Goal: Task Accomplishment & Management: Manage account settings

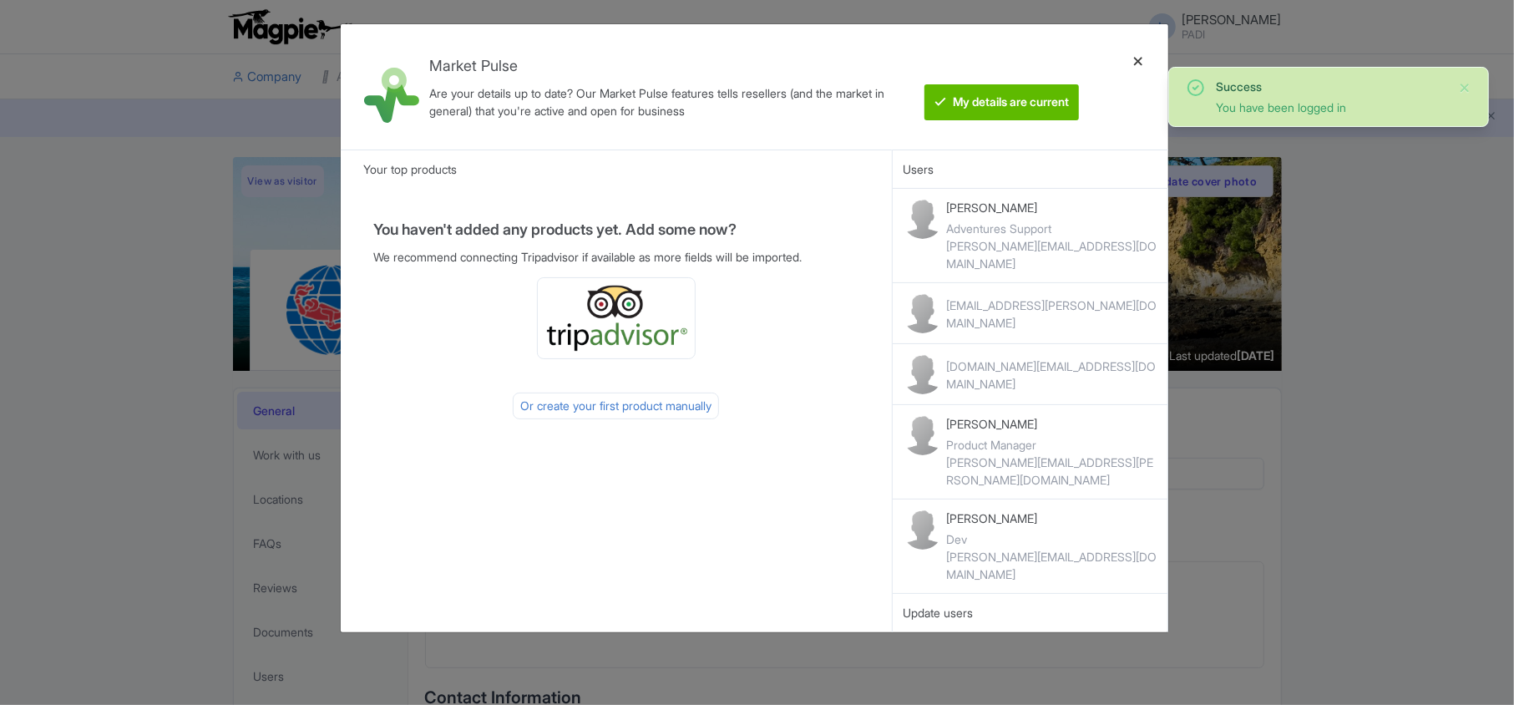
click at [1136, 61] on div at bounding box center [1138, 87] width 40 height 99
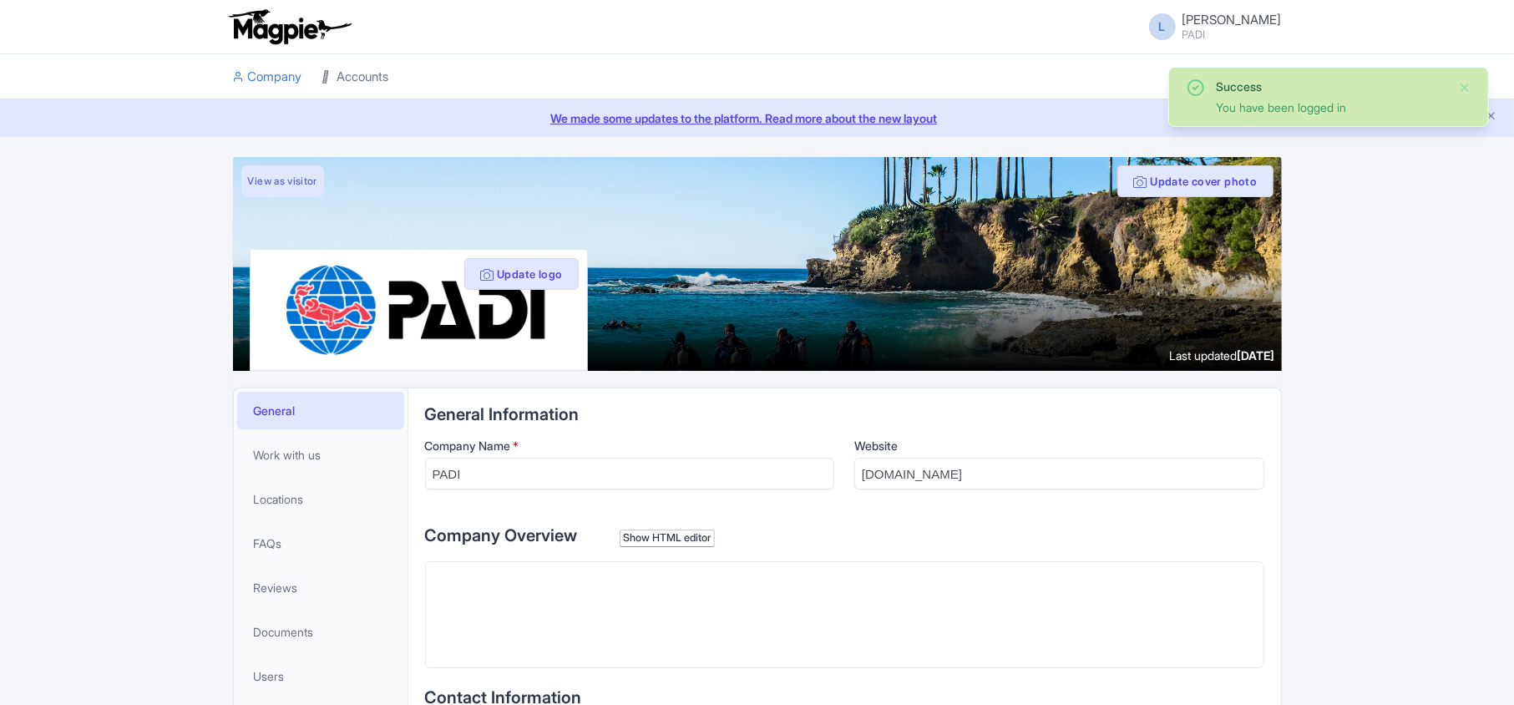
click at [372, 74] on link "Accounts" at bounding box center [355, 77] width 67 height 46
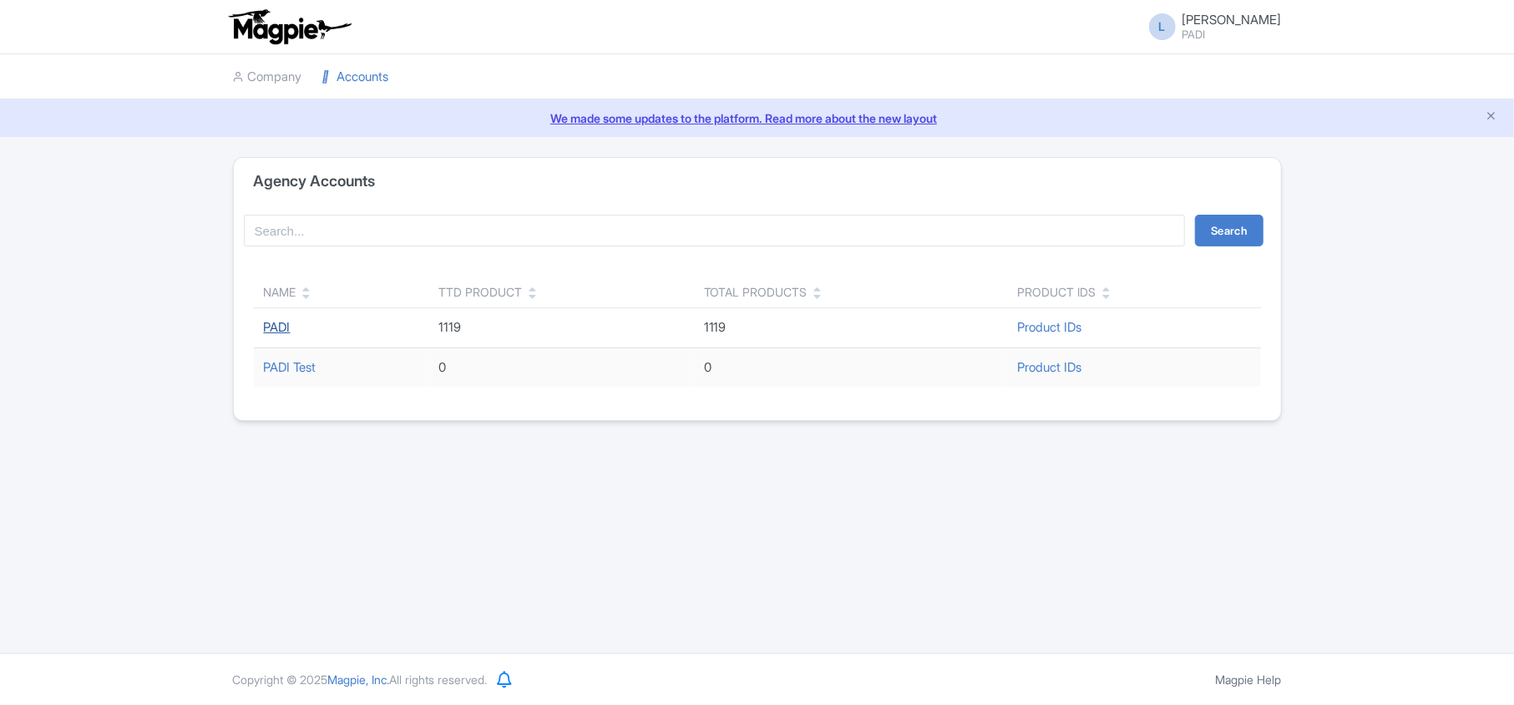
click at [279, 328] on link "PADI" at bounding box center [277, 327] width 27 height 16
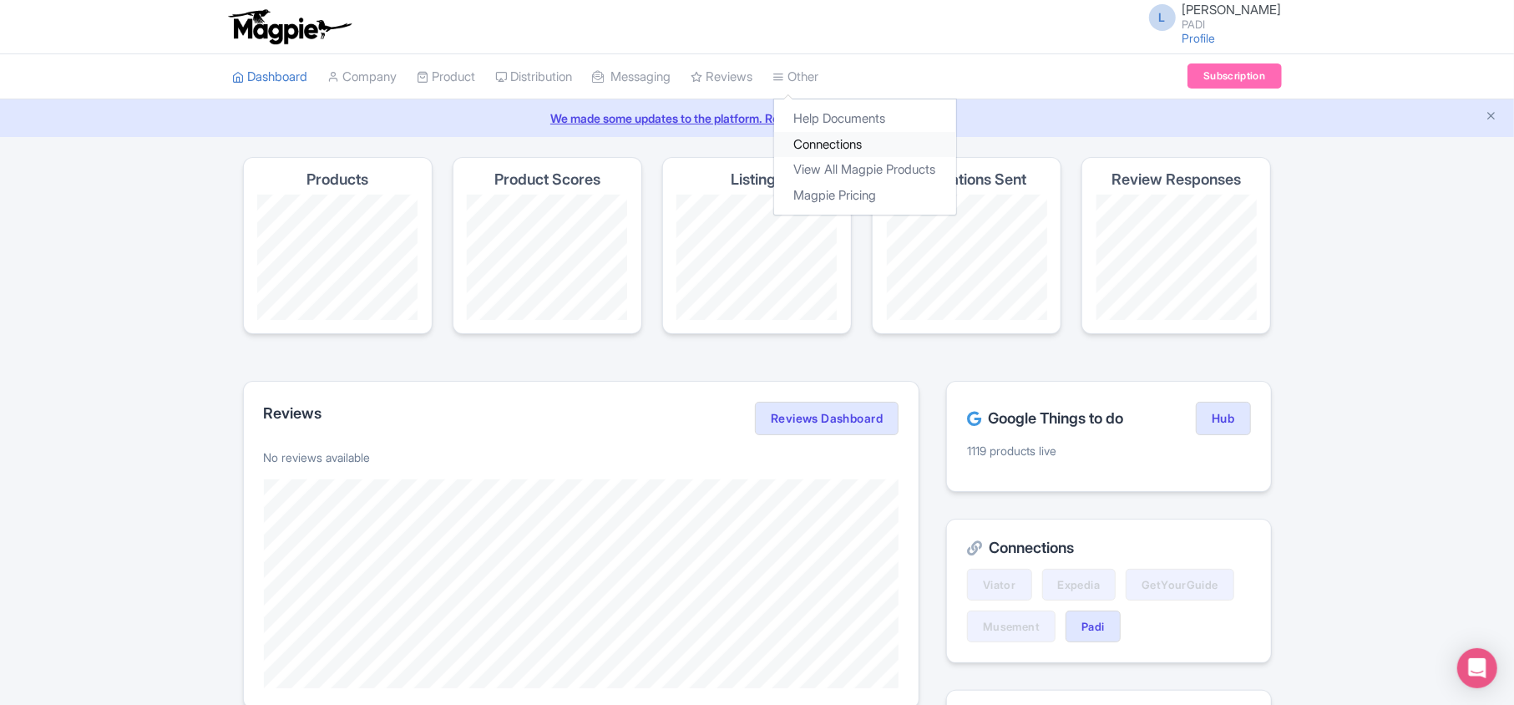
click at [842, 142] on link "Connections" at bounding box center [865, 145] width 182 height 26
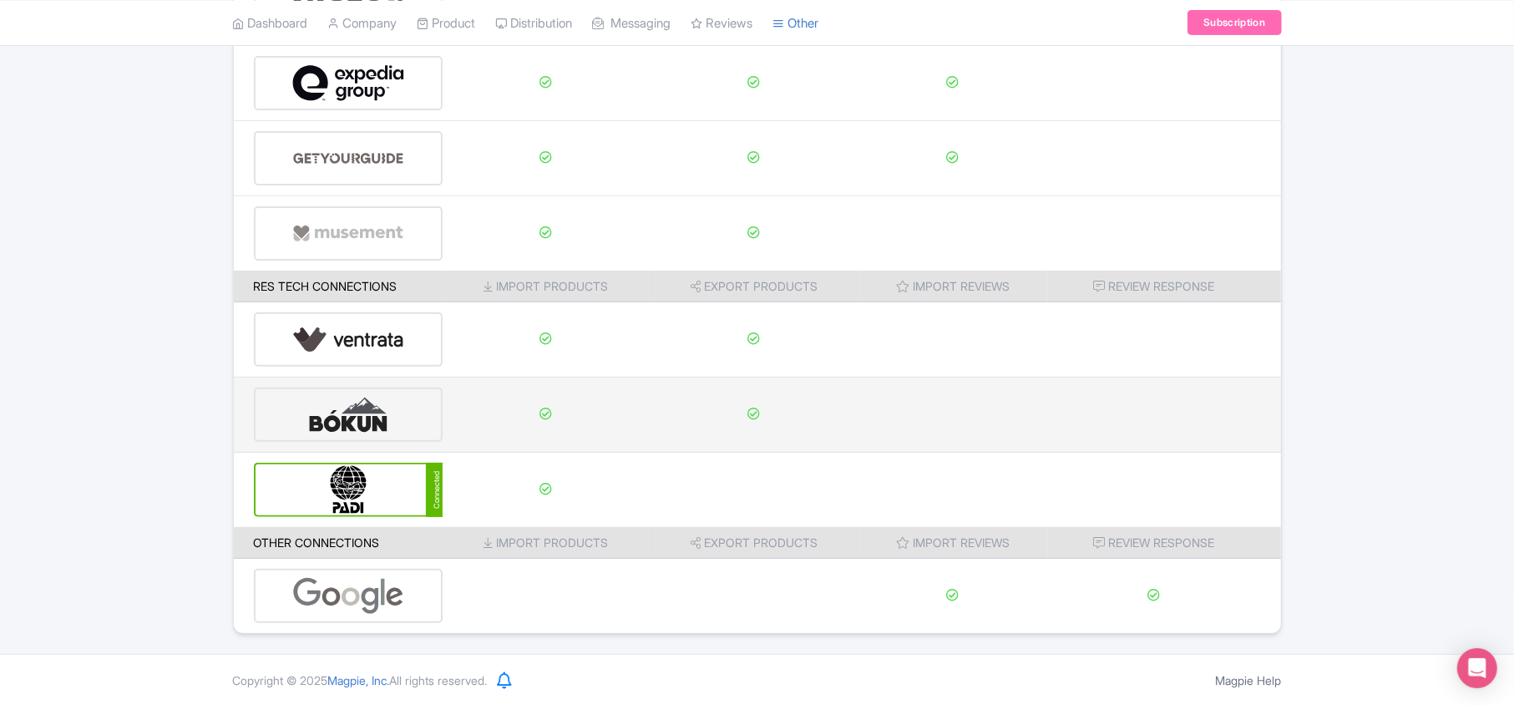
scroll to position [262, 0]
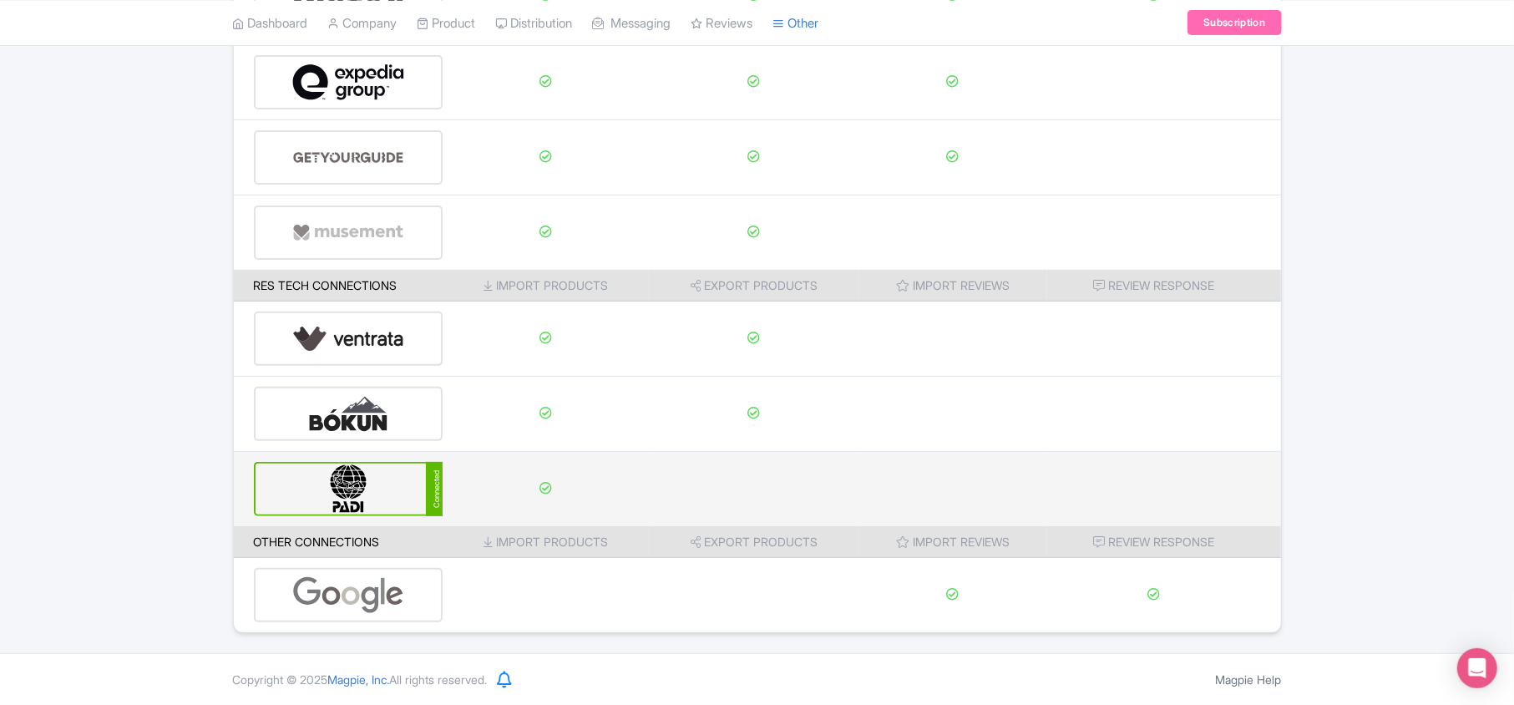
click at [362, 479] on img at bounding box center [348, 488] width 113 height 51
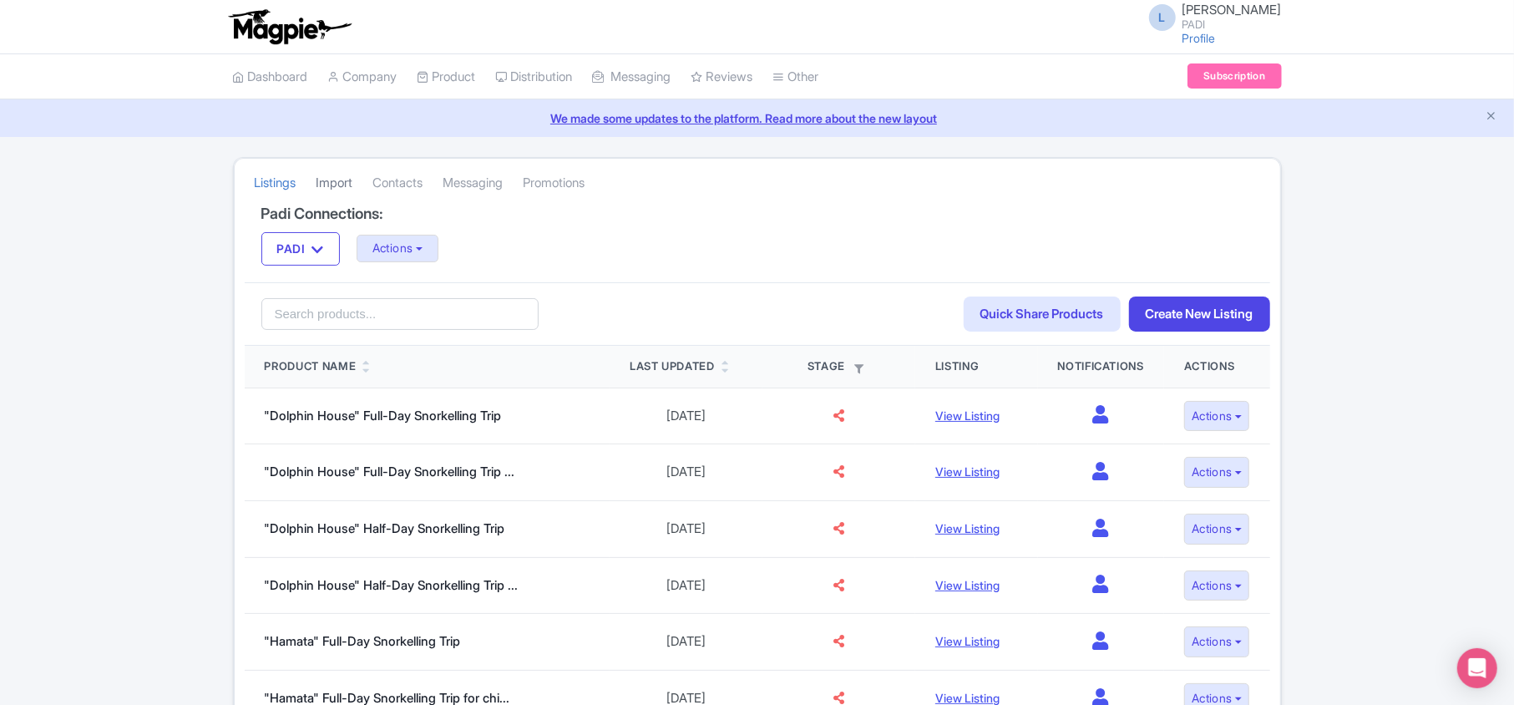
click at [353, 178] on link "Import" at bounding box center [334, 183] width 37 height 46
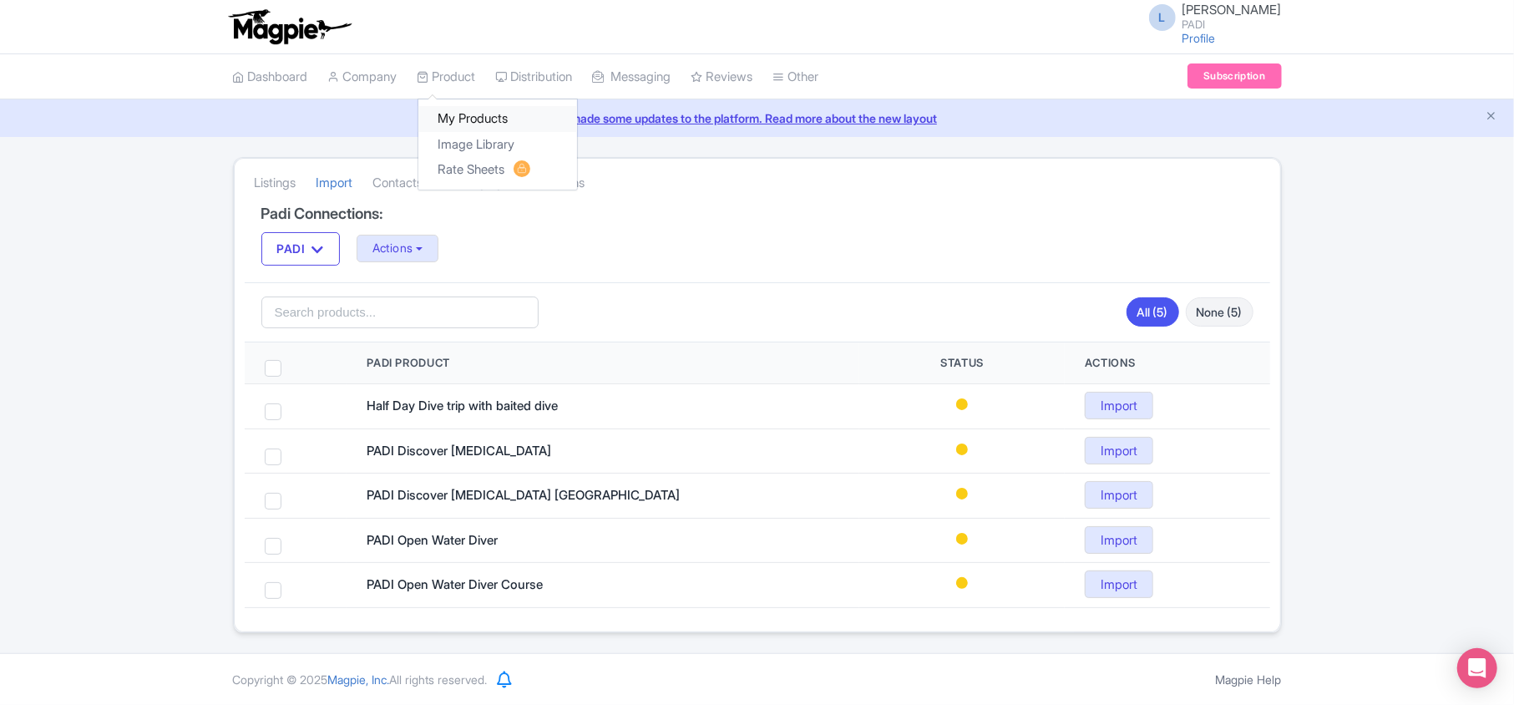
click at [458, 125] on link "My Products" at bounding box center [497, 119] width 159 height 26
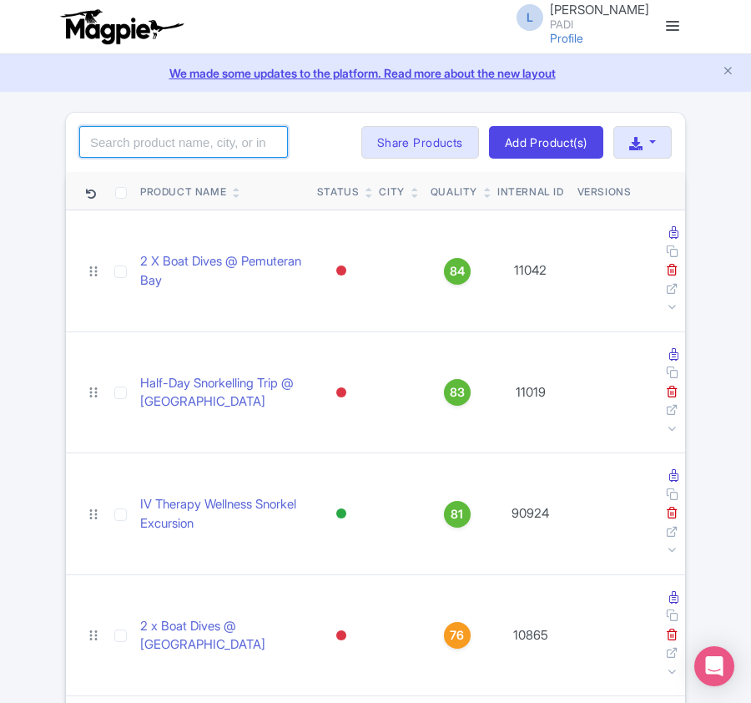
click at [164, 138] on input "search" at bounding box center [183, 142] width 209 height 32
paste input "16310"
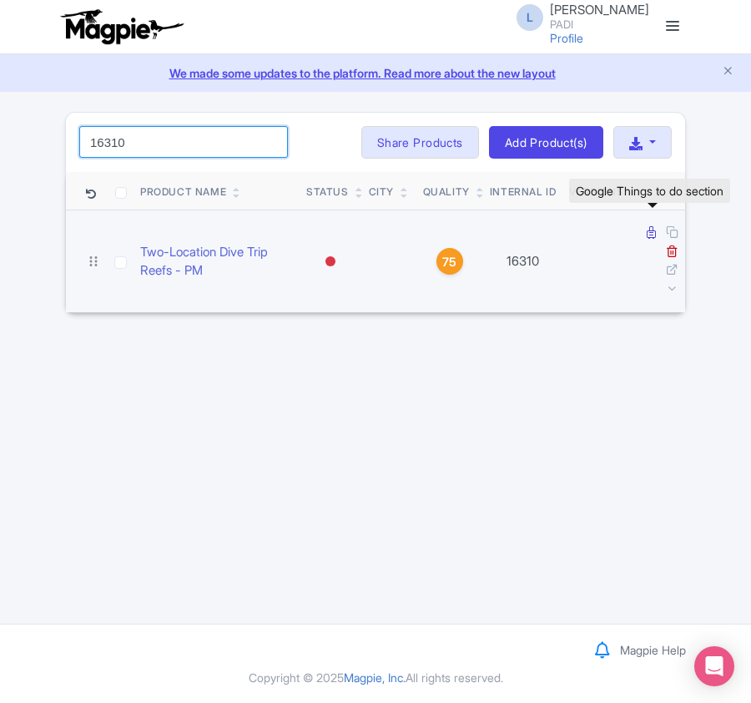
type input "16310"
click at [653, 234] on icon at bounding box center [651, 232] width 9 height 13
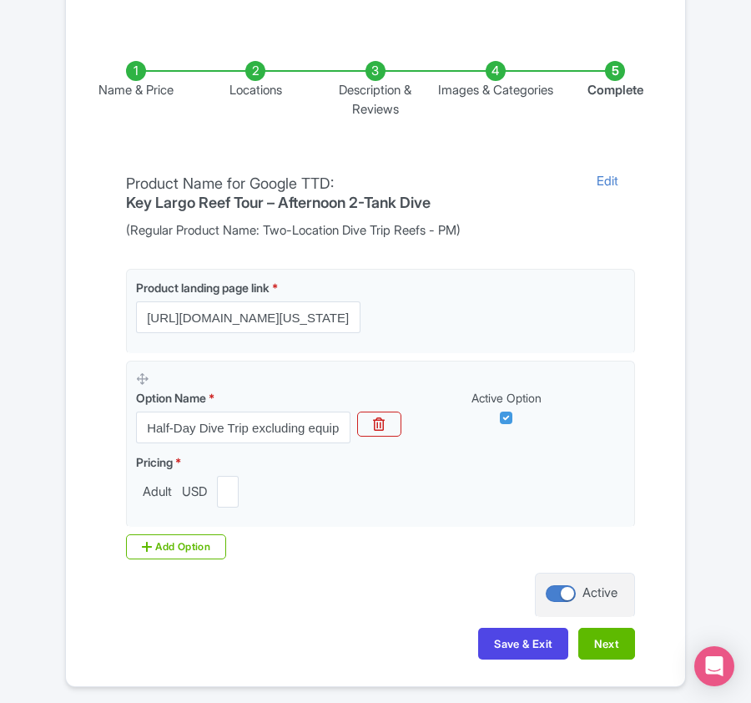
scroll to position [378, 0]
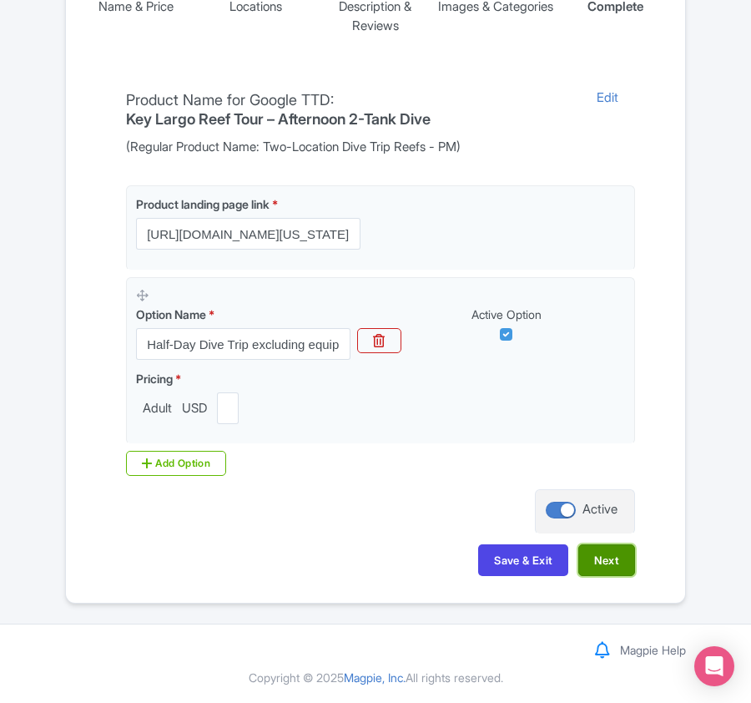
click at [593, 562] on button "Next" at bounding box center [607, 560] width 57 height 32
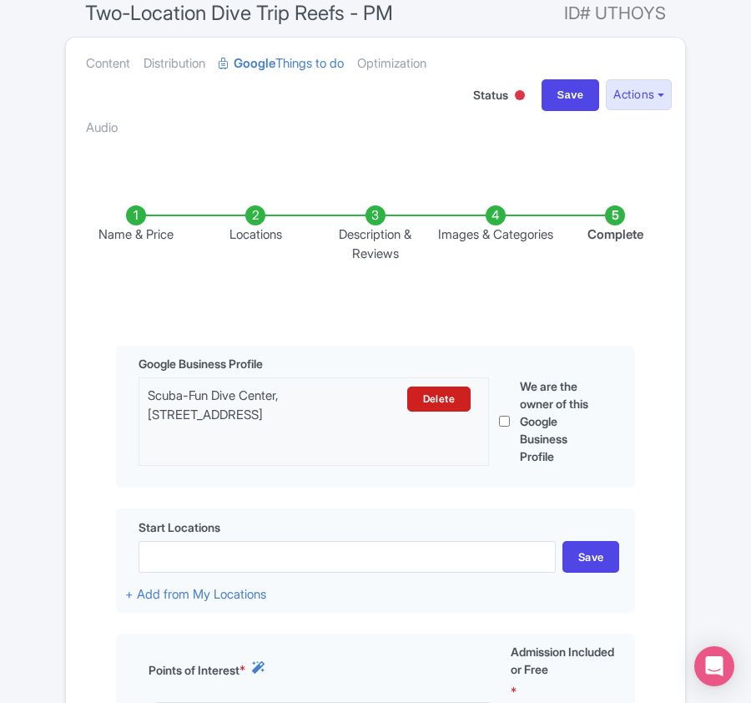
scroll to position [0, 0]
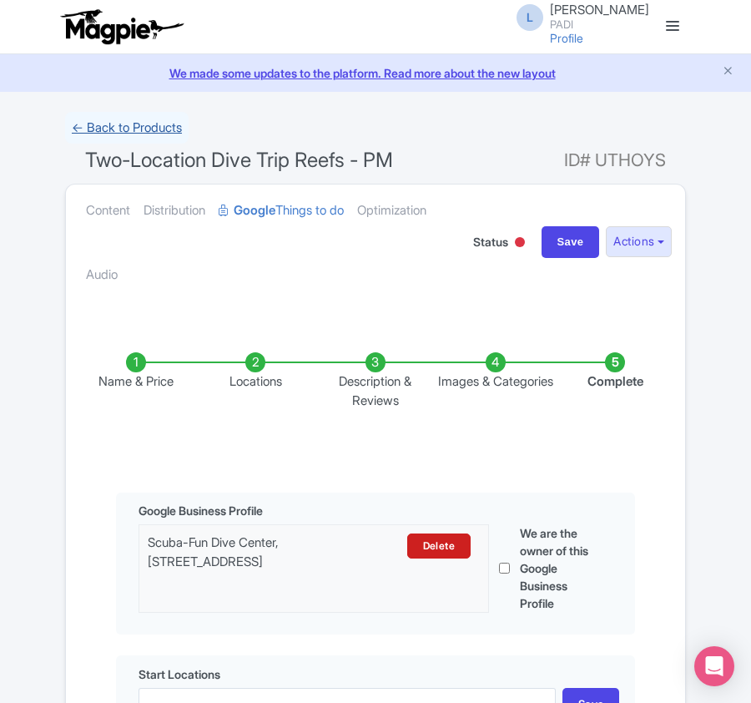
click at [139, 122] on link "← Back to Products" at bounding box center [127, 128] width 124 height 33
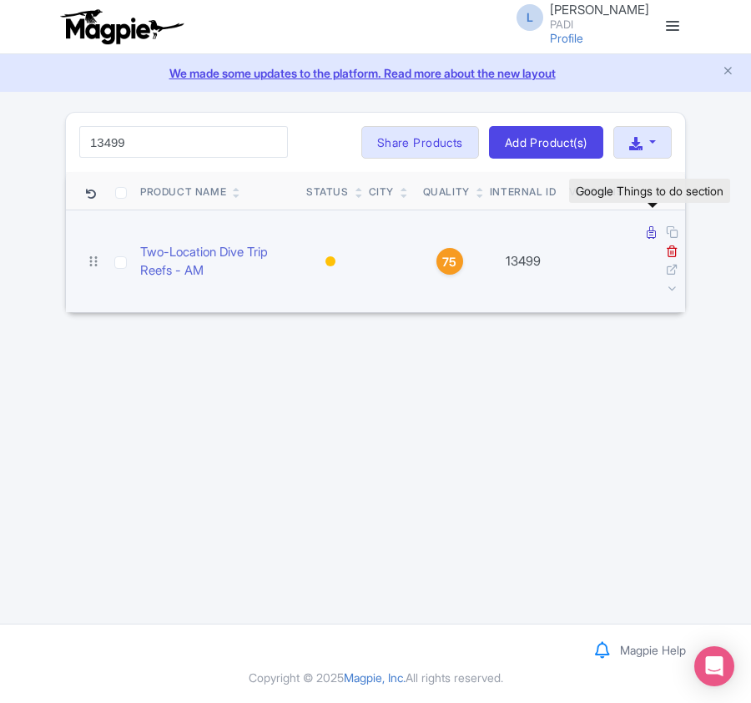
type input "13499"
click at [649, 235] on icon at bounding box center [651, 232] width 9 height 13
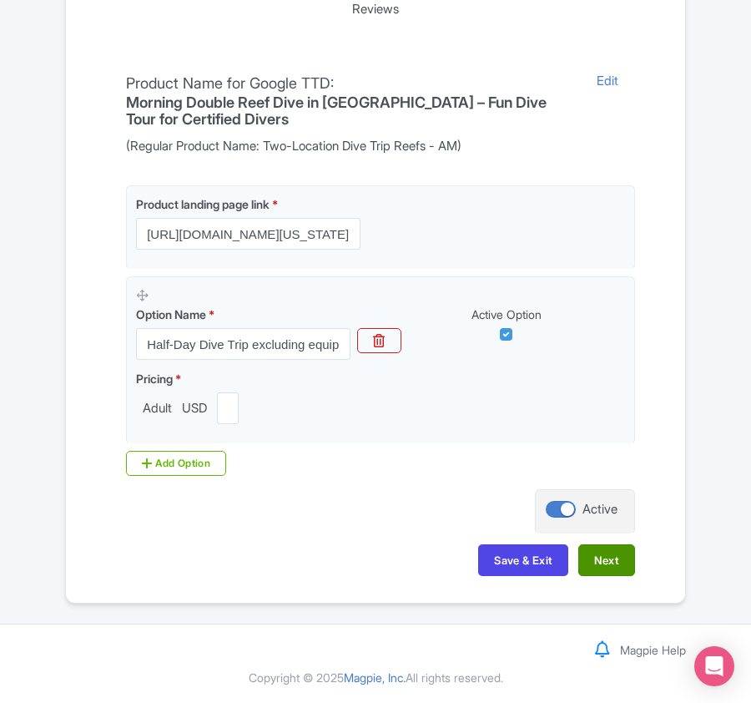
scroll to position [395, 0]
click at [599, 556] on button "Next" at bounding box center [607, 560] width 57 height 32
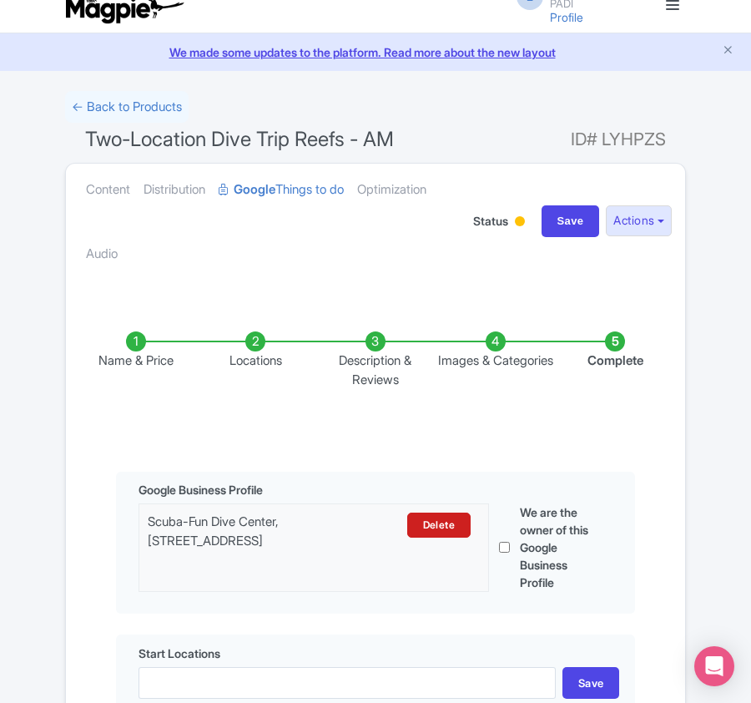
scroll to position [0, 0]
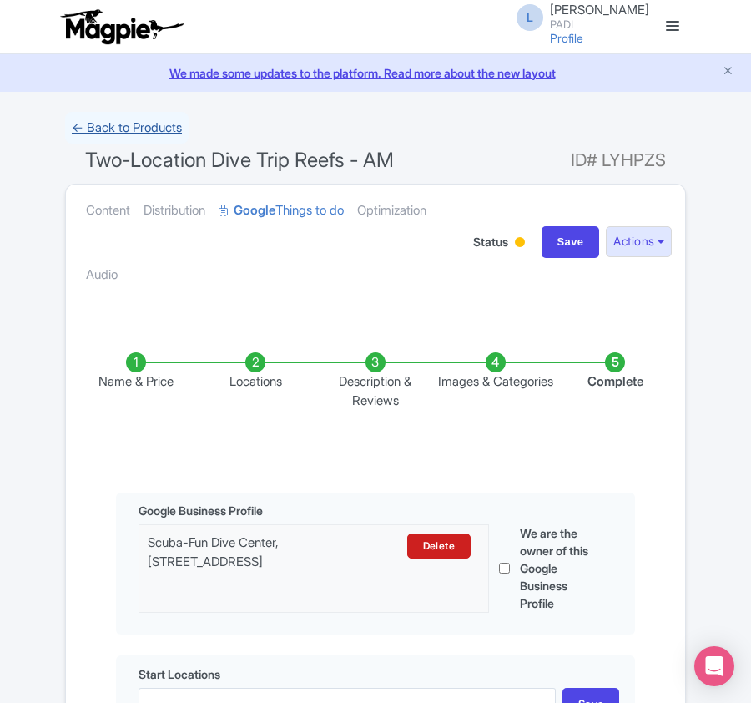
click at [104, 129] on link "← Back to Products" at bounding box center [127, 128] width 124 height 33
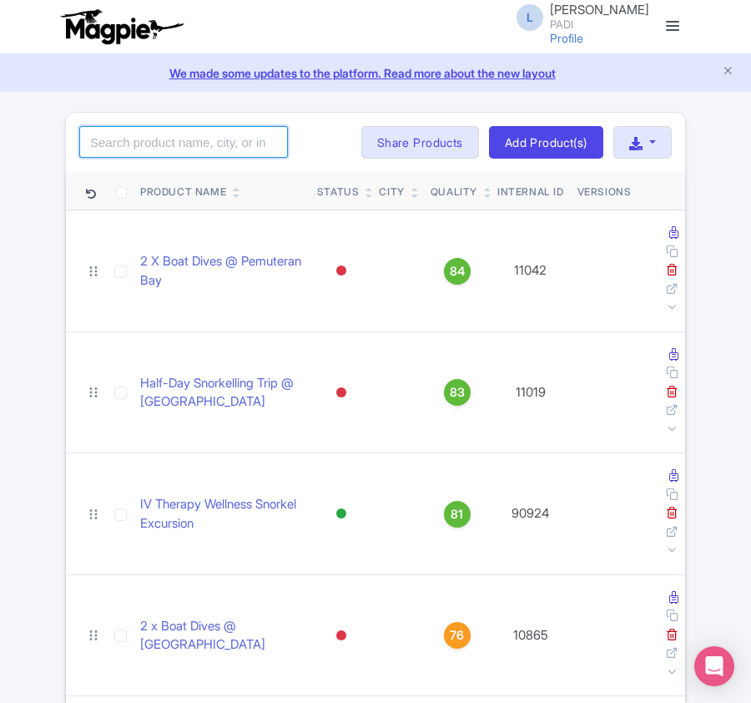
click at [175, 145] on input "search" at bounding box center [183, 142] width 209 height 32
paste input "24113"
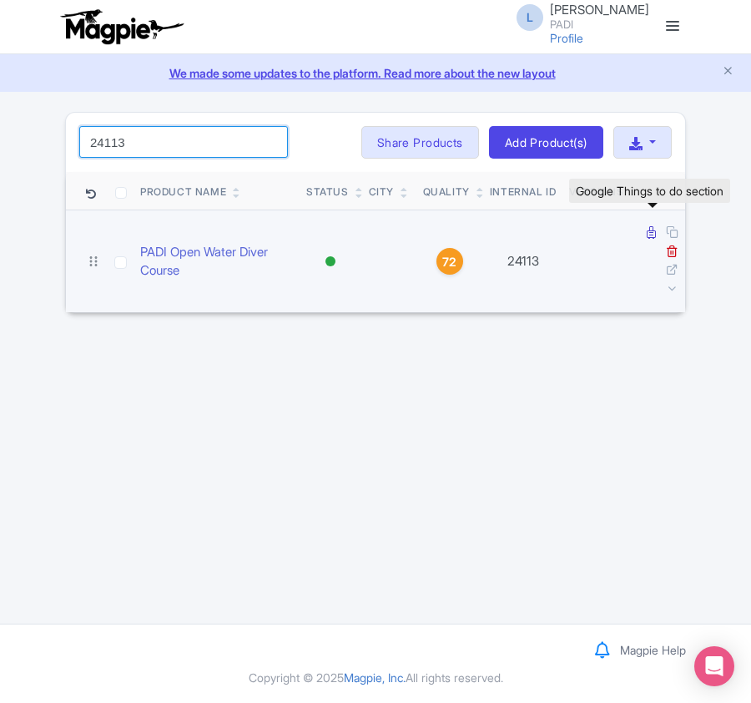
type input "24113"
click at [649, 232] on icon at bounding box center [651, 232] width 9 height 13
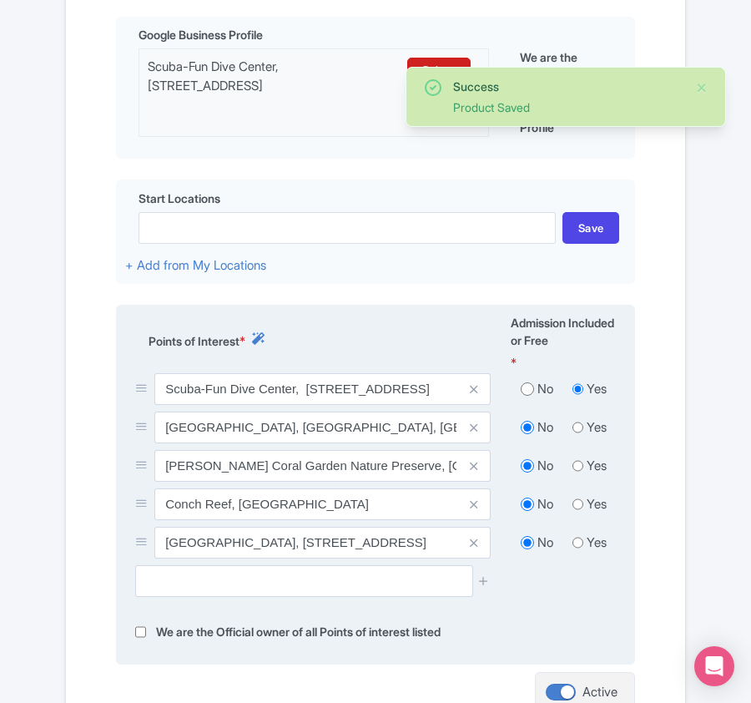
scroll to position [601, 0]
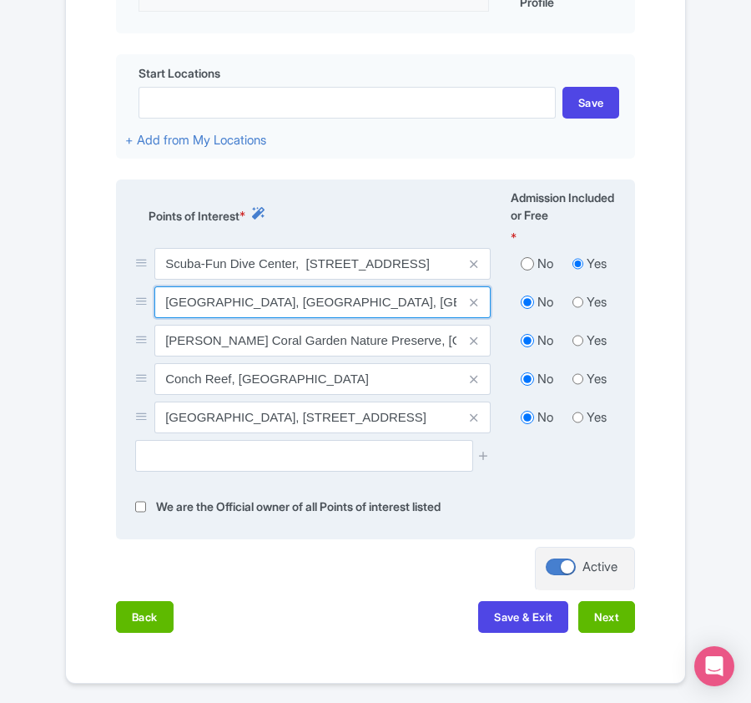
drag, startPoint x: 161, startPoint y: 311, endPoint x: 355, endPoint y: 301, distance: 194.0
click at [355, 301] on input "French Reef, Key Largo, FL, USA" at bounding box center [322, 302] width 336 height 32
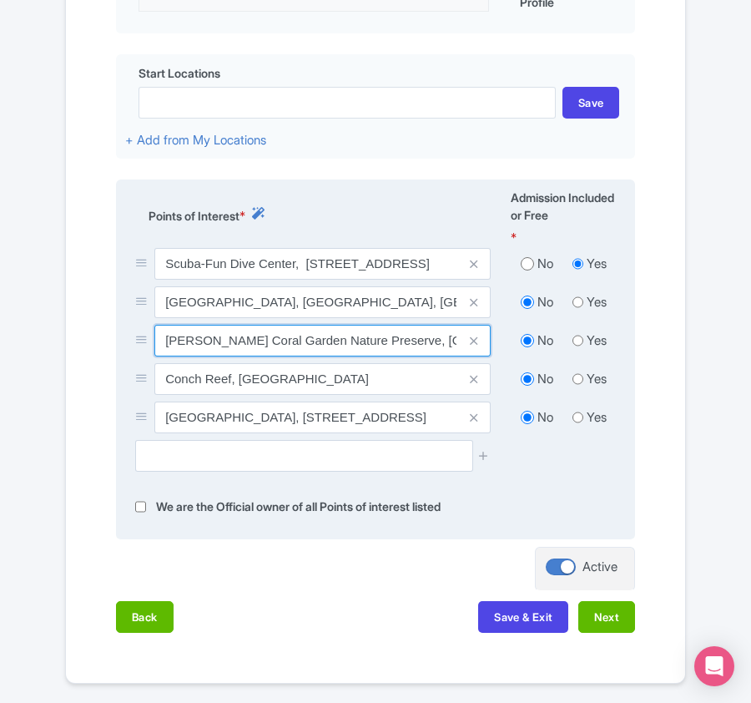
drag, startPoint x: 164, startPoint y: 349, endPoint x: 422, endPoint y: 349, distance: 258.0
click at [422, 349] on input "Joseph Magnus Coral Garden Nature Preserve, Islamorada, FL, USA" at bounding box center [322, 341] width 336 height 32
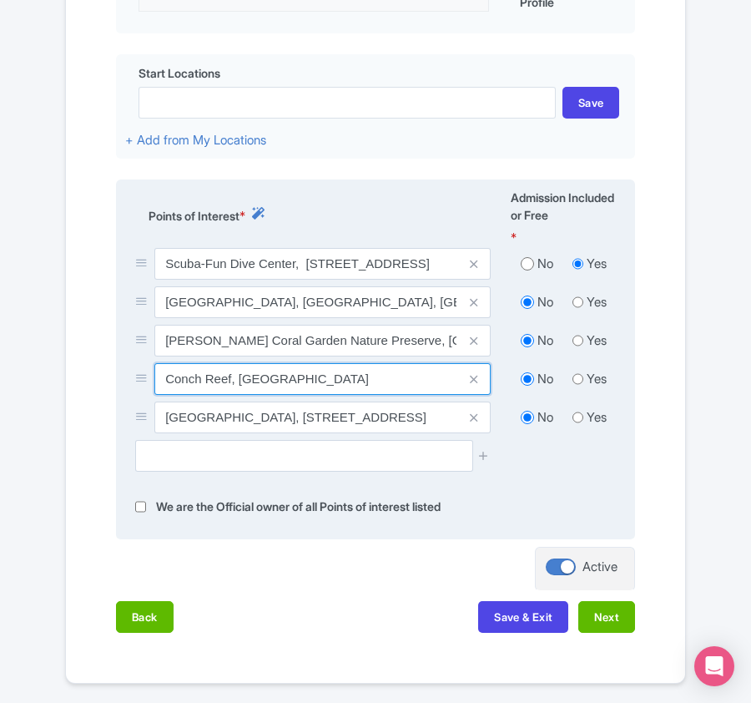
drag, startPoint x: 167, startPoint y: 382, endPoint x: 230, endPoint y: 375, distance: 63.9
click at [230, 375] on input "Conch Reef, United States" at bounding box center [322, 379] width 336 height 32
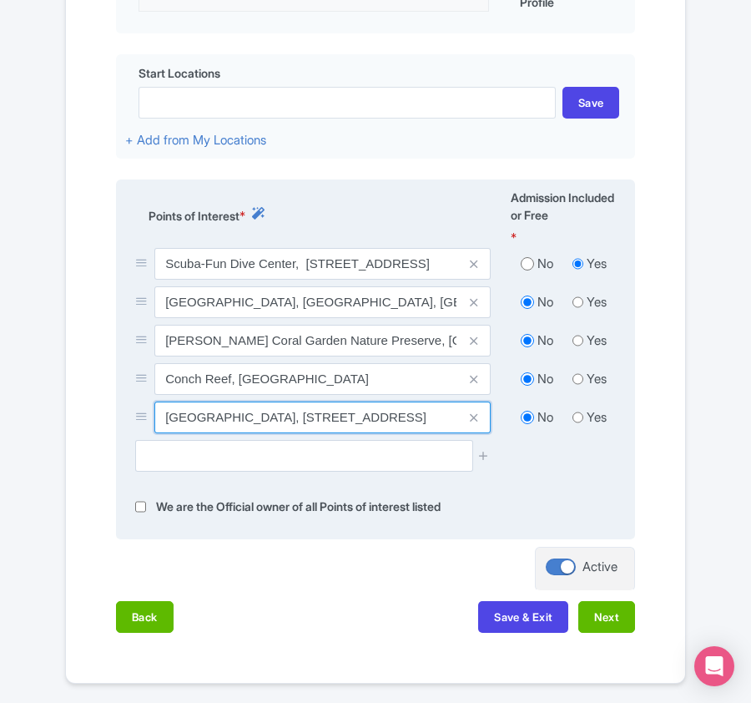
drag, startPoint x: 164, startPoint y: 424, endPoint x: 314, endPoint y: 424, distance: 149.5
click at [314, 424] on input "Molasses Reef Light House, Old State Rd 4a, Key Largo, FL, USA" at bounding box center [322, 418] width 336 height 32
click at [208, 418] on input "Molasses Reef Light House, Old State Rd 4a, Key Largo, FL, USA" at bounding box center [322, 418] width 336 height 32
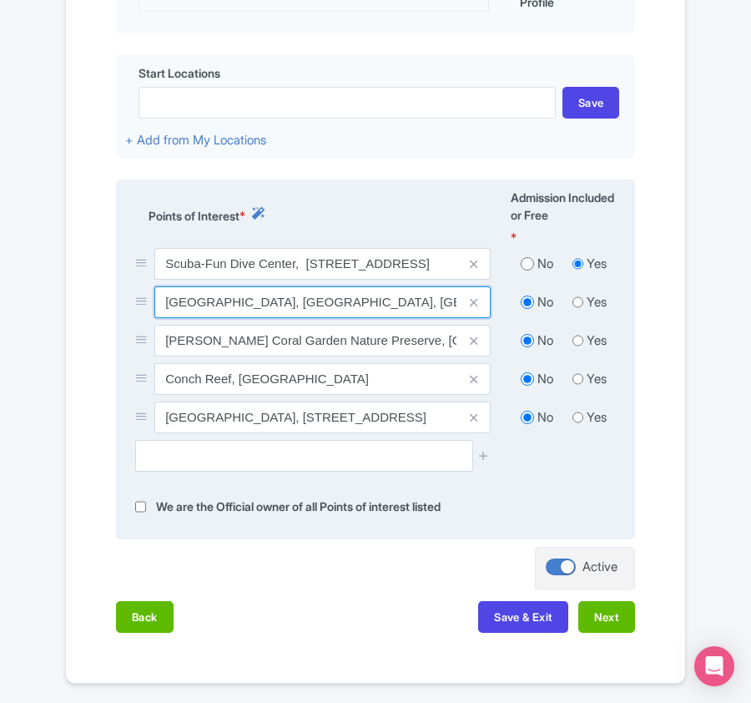
drag, startPoint x: 168, startPoint y: 304, endPoint x: 234, endPoint y: 302, distance: 66.0
click at [234, 302] on input "French Reef, Key Largo, FL, USA" at bounding box center [322, 302] width 336 height 32
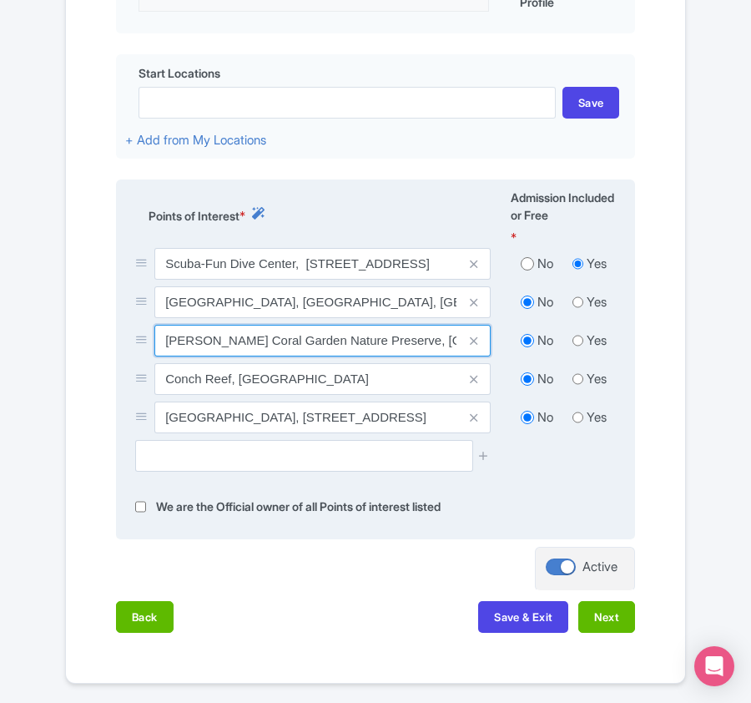
drag, startPoint x: 162, startPoint y: 334, endPoint x: 304, endPoint y: 334, distance: 141.9
click at [304, 334] on input "Joseph Magnus Coral Garden Nature Preserve, Islamorada, FL, USA" at bounding box center [322, 341] width 336 height 32
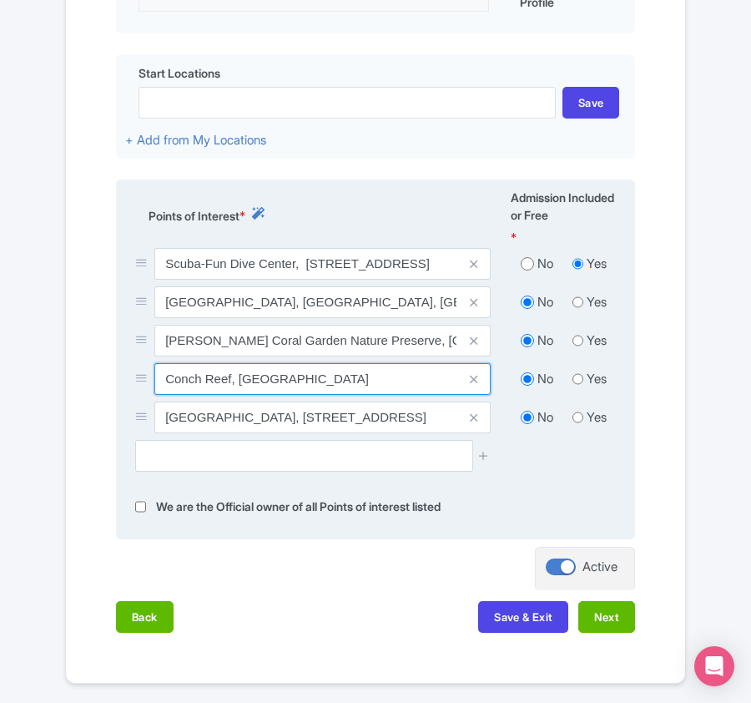
drag, startPoint x: 165, startPoint y: 381, endPoint x: 230, endPoint y: 378, distance: 65.2
click at [230, 378] on input "Conch Reef, United States" at bounding box center [322, 379] width 336 height 32
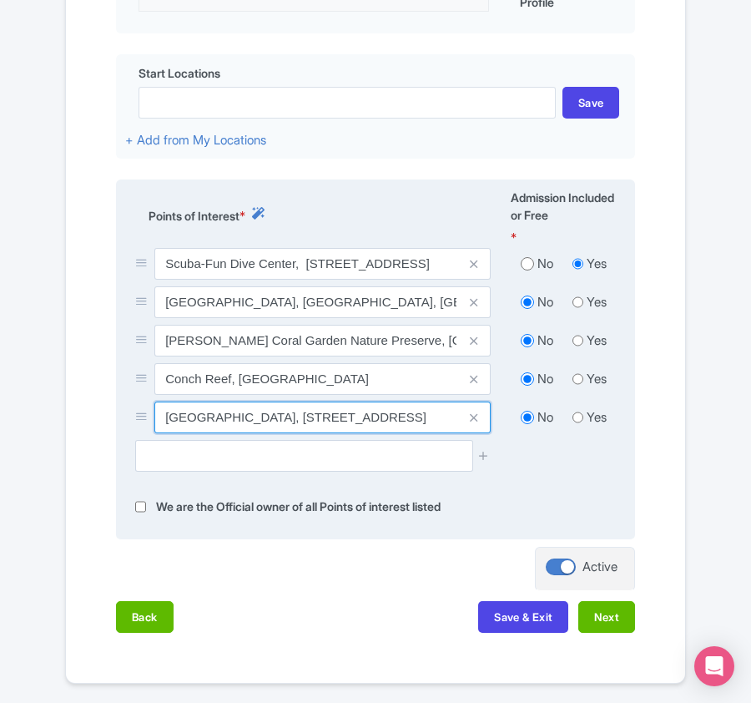
drag, startPoint x: 172, startPoint y: 417, endPoint x: 215, endPoint y: 421, distance: 43.5
click at [215, 421] on input "Molasses Reef Light House, Old State Rd 4a, Key Largo, FL, USA" at bounding box center [322, 418] width 336 height 32
drag, startPoint x: 165, startPoint y: 417, endPoint x: 249, endPoint y: 416, distance: 83.5
click at [249, 416] on input "Molasses Reef Light House, Old State Rd 4a, Key Largo, FL, USA" at bounding box center [322, 418] width 336 height 32
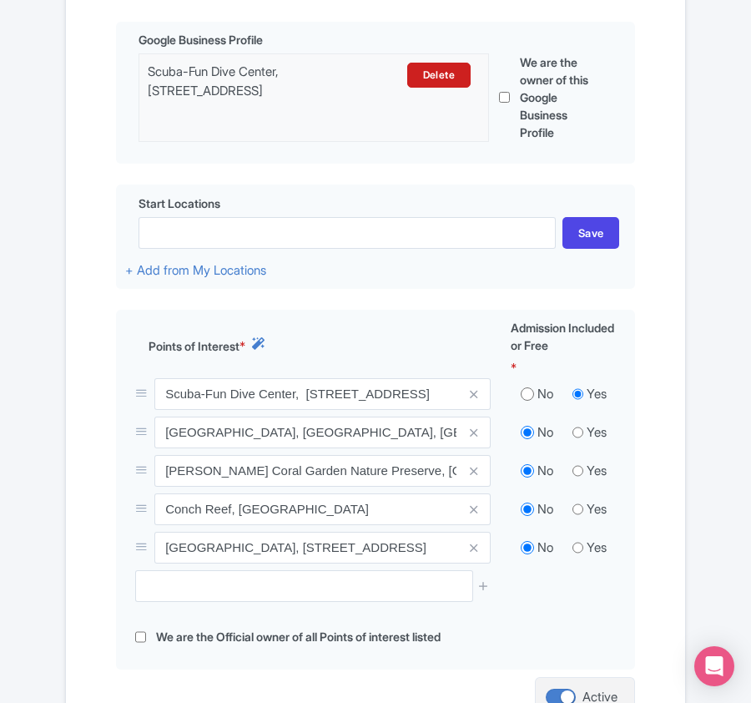
scroll to position [0, 0]
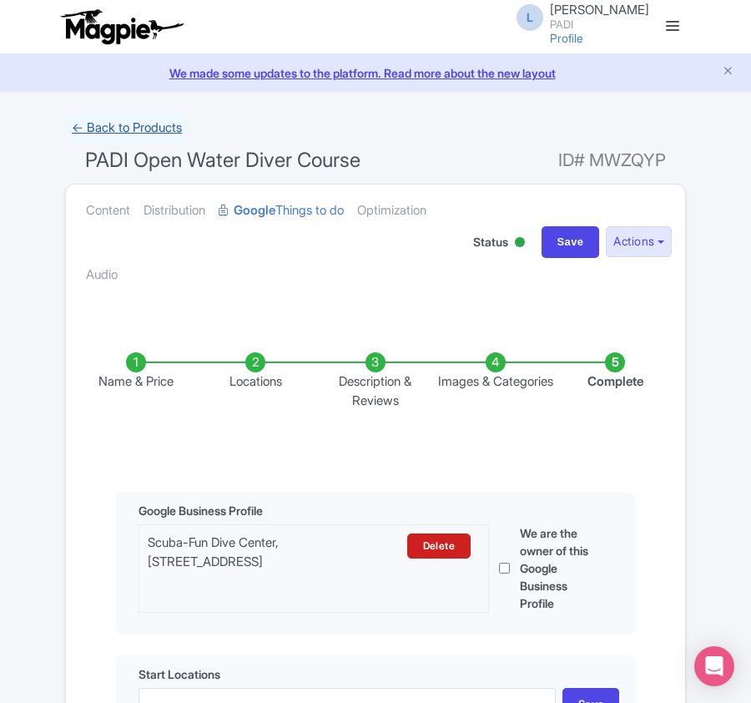
click at [117, 131] on link "← Back to Products" at bounding box center [127, 128] width 124 height 33
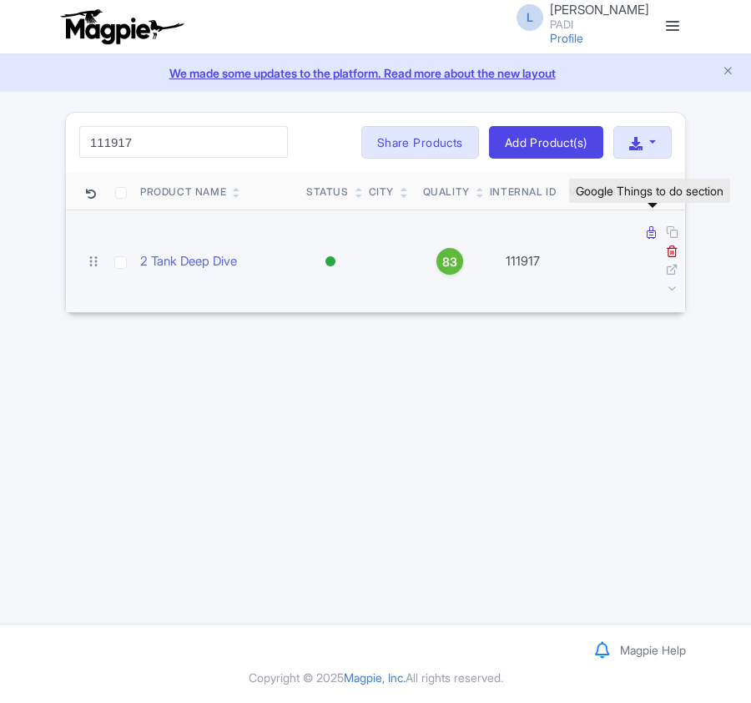
type input "111917"
click at [655, 235] on icon at bounding box center [651, 232] width 9 height 13
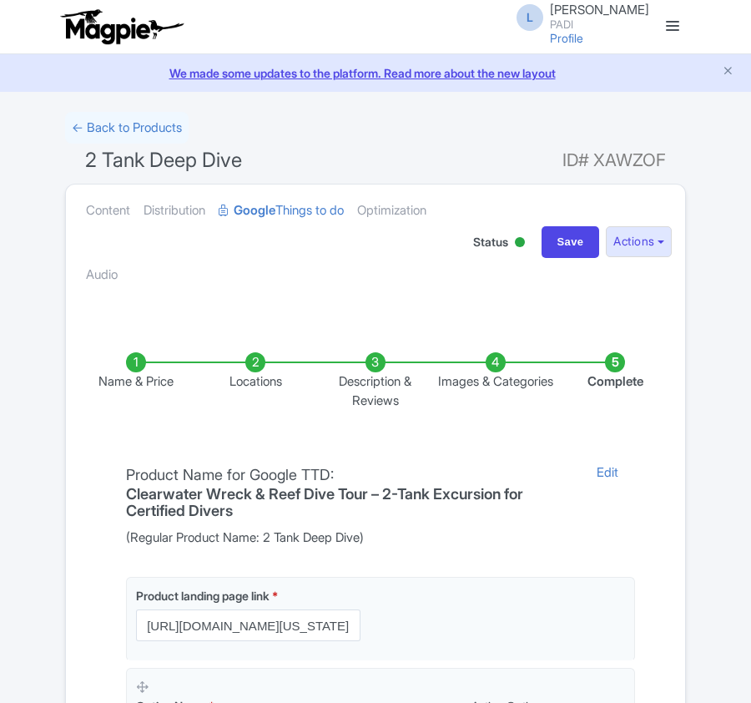
scroll to position [395, 0]
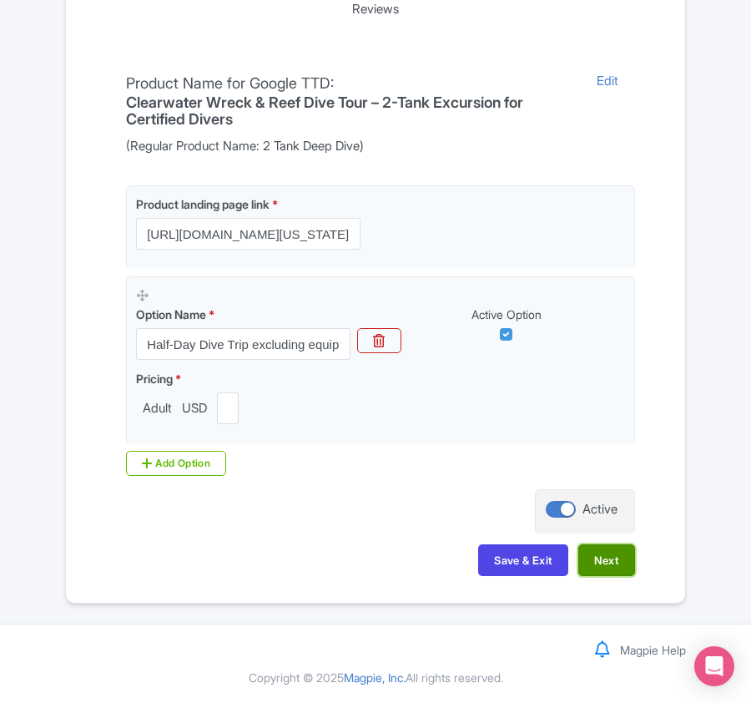
click at [613, 563] on button "Next" at bounding box center [607, 560] width 57 height 32
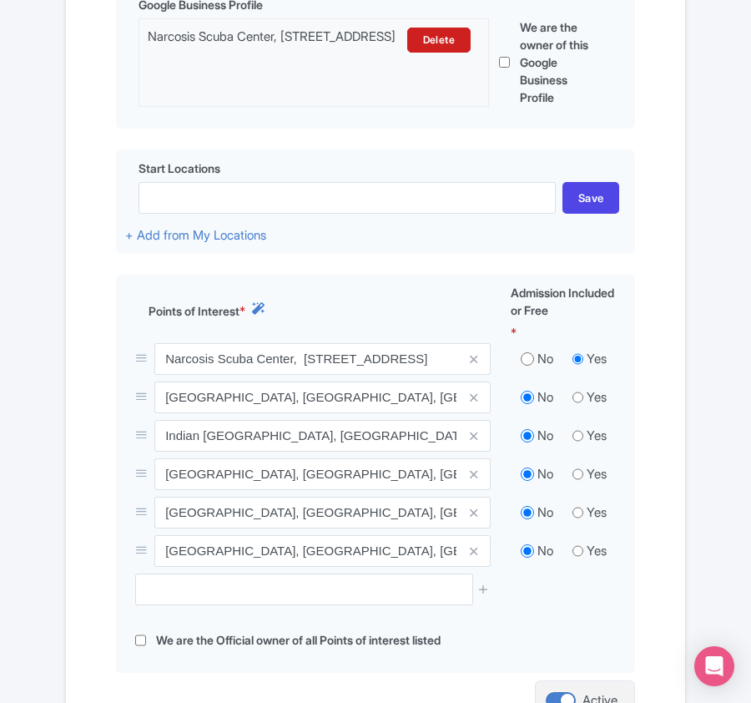
scroll to position [0, 0]
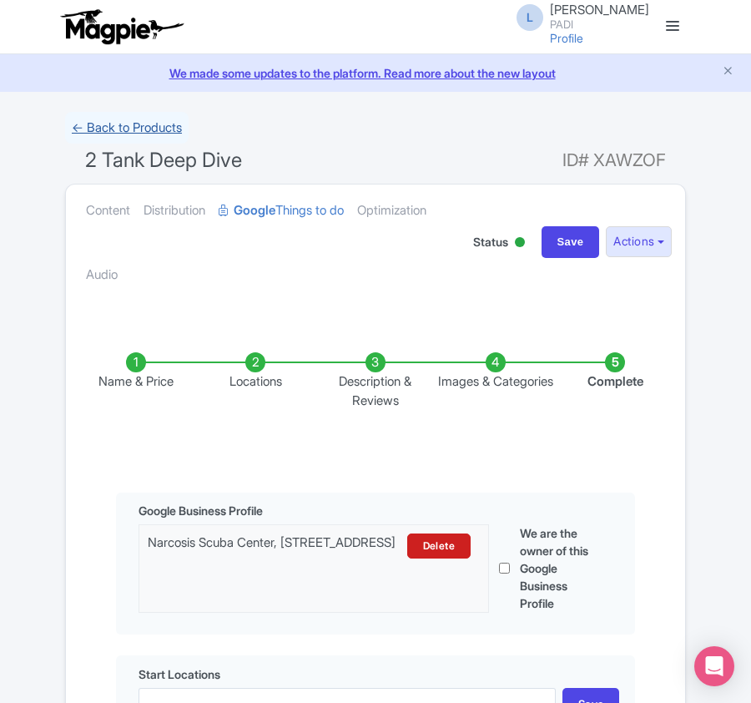
click at [88, 124] on link "← Back to Products" at bounding box center [127, 128] width 124 height 33
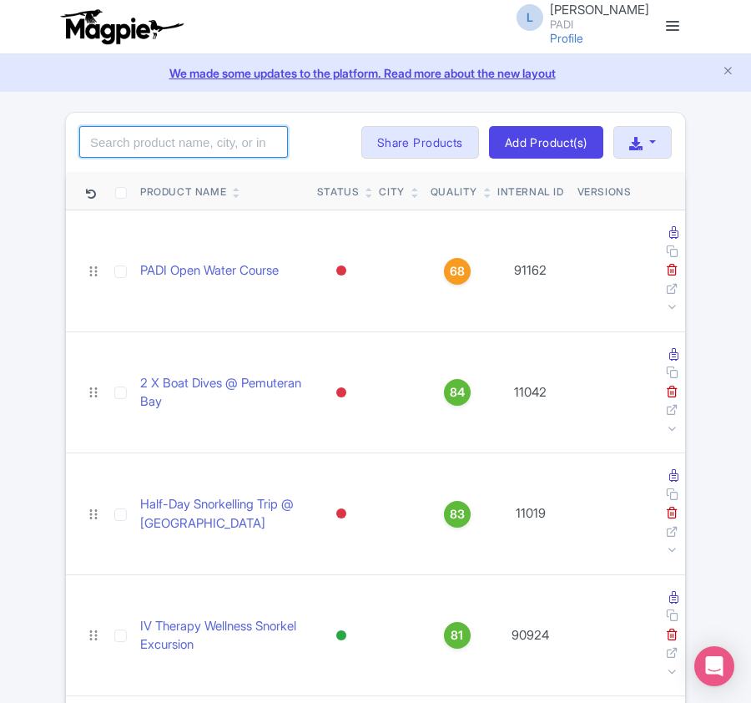
click at [178, 152] on input "search" at bounding box center [183, 142] width 209 height 32
paste input "111333"
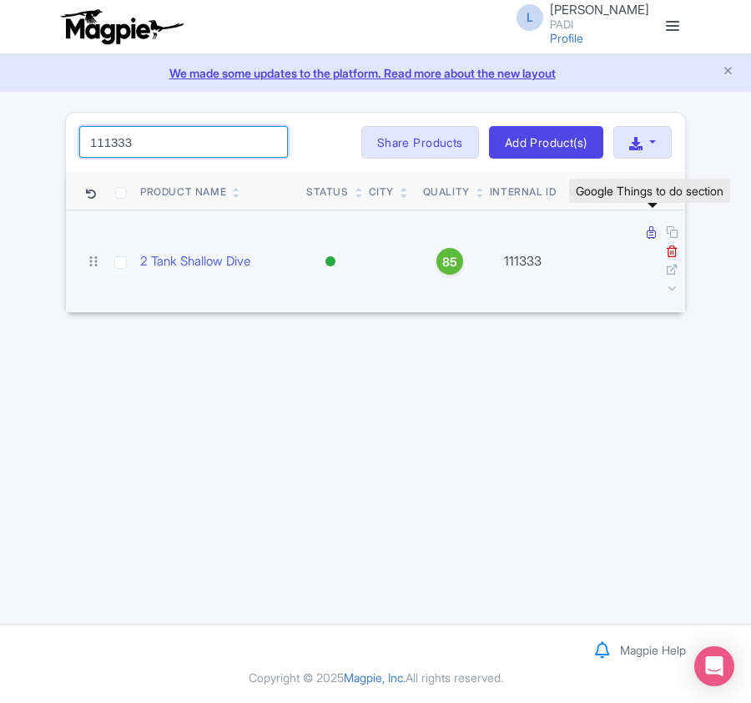
type input "111333"
click at [653, 234] on icon at bounding box center [651, 232] width 9 height 13
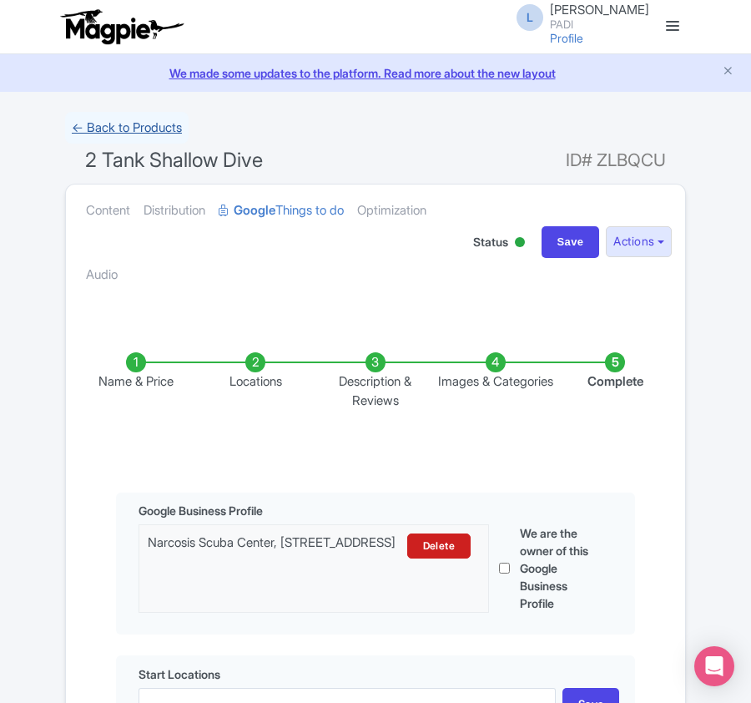
click at [135, 121] on link "← Back to Products" at bounding box center [127, 128] width 124 height 33
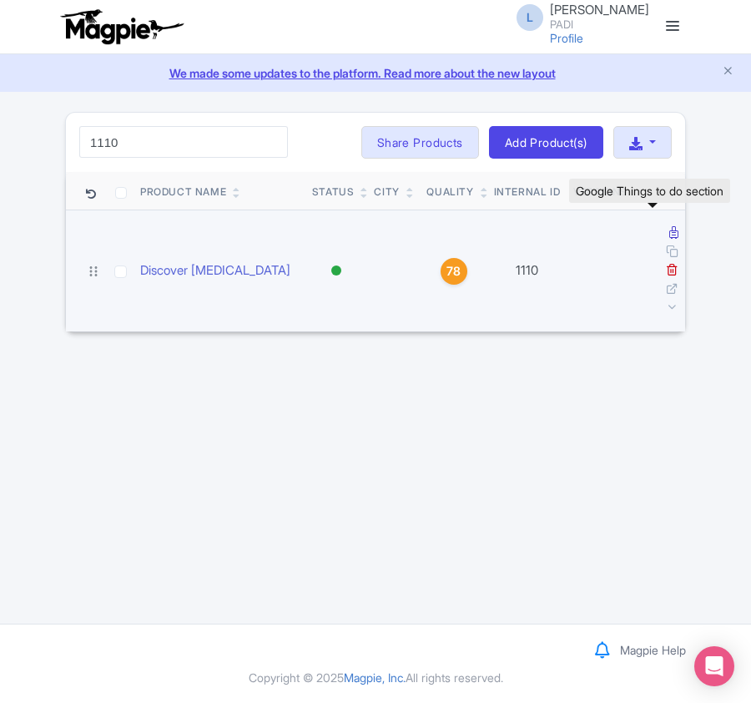
type input "1110"
click at [670, 238] on icon at bounding box center [674, 232] width 9 height 13
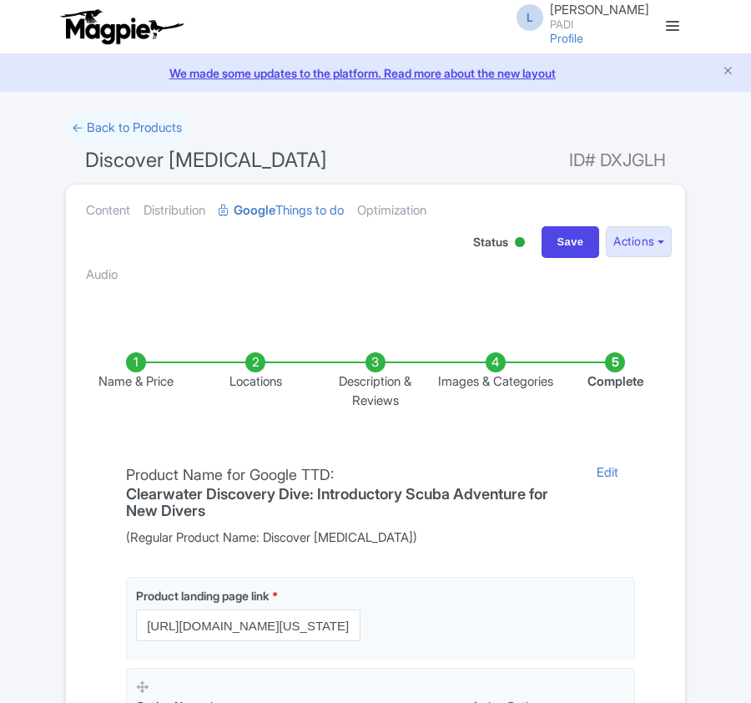
scroll to position [395, 0]
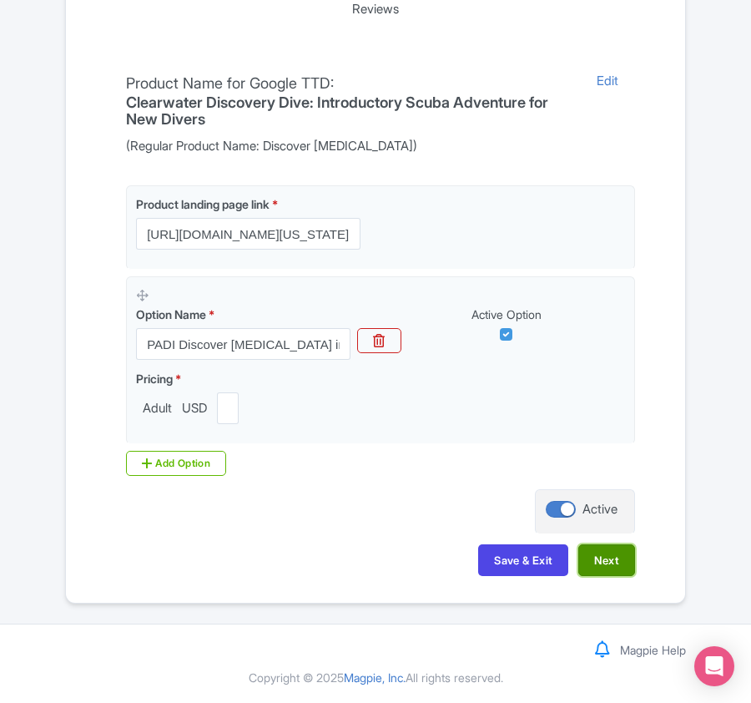
click at [608, 558] on button "Next" at bounding box center [607, 560] width 57 height 32
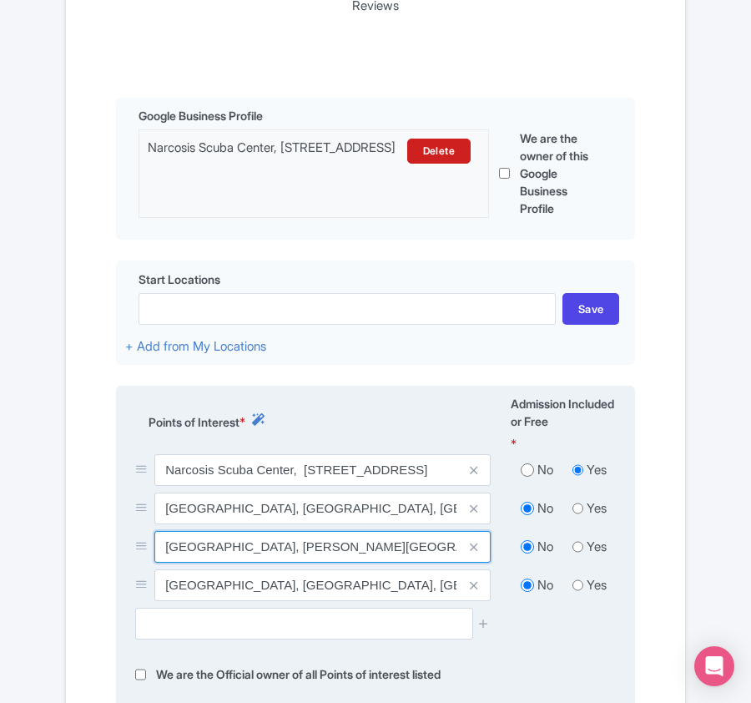
drag, startPoint x: 167, startPoint y: 551, endPoint x: 409, endPoint y: 536, distance: 242.6
click at [409, 536] on input "[GEOGRAPHIC_DATA], [PERSON_NAME][GEOGRAPHIC_DATA], [GEOGRAPHIC_DATA], [GEOGRAPH…" at bounding box center [322, 547] width 336 height 32
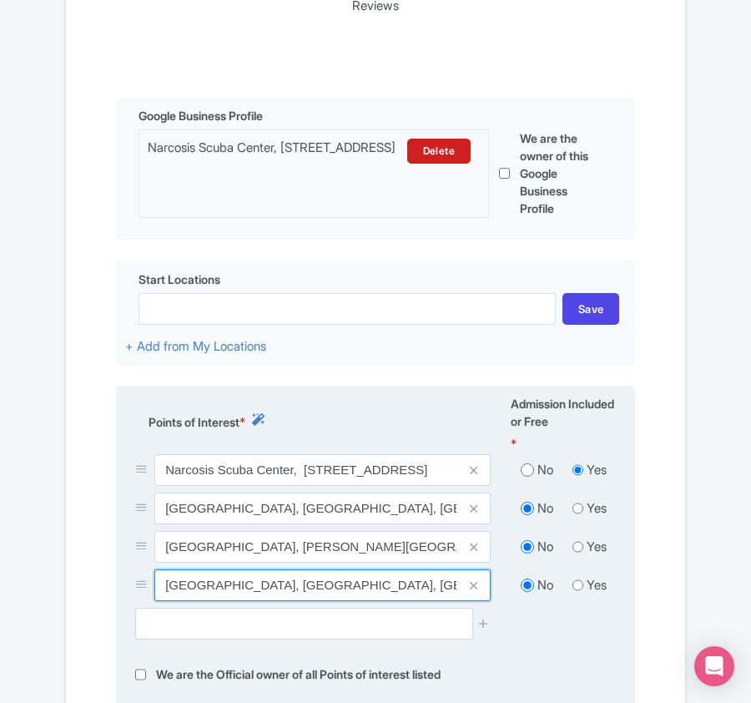
drag, startPoint x: 164, startPoint y: 591, endPoint x: 294, endPoint y: 581, distance: 129.8
click at [294, 581] on input "[GEOGRAPHIC_DATA], [GEOGRAPHIC_DATA], [GEOGRAPHIC_DATA], [GEOGRAPHIC_DATA]" at bounding box center [322, 585] width 336 height 32
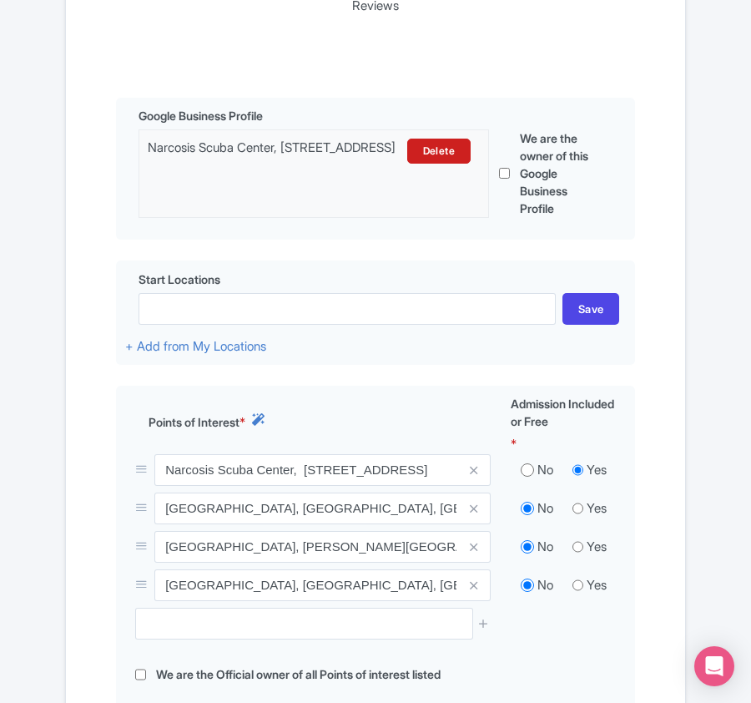
click at [50, 257] on div "Success Product Saved ← Back to Products Discover [MEDICAL_DATA] ID# DXJGLH Con…" at bounding box center [375, 284] width 751 height 1135
